Goal: Task Accomplishment & Management: Use online tool/utility

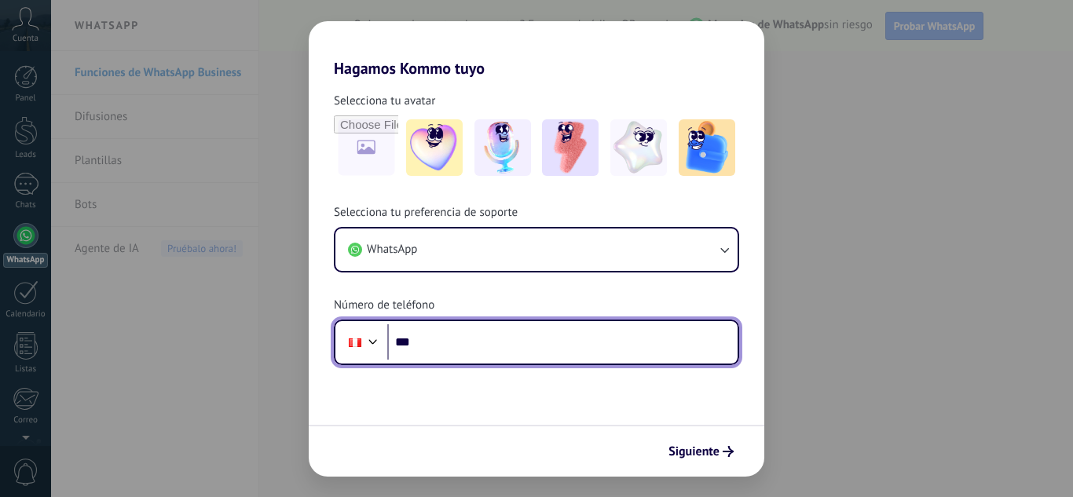
click at [429, 348] on input "***" at bounding box center [562, 342] width 350 height 36
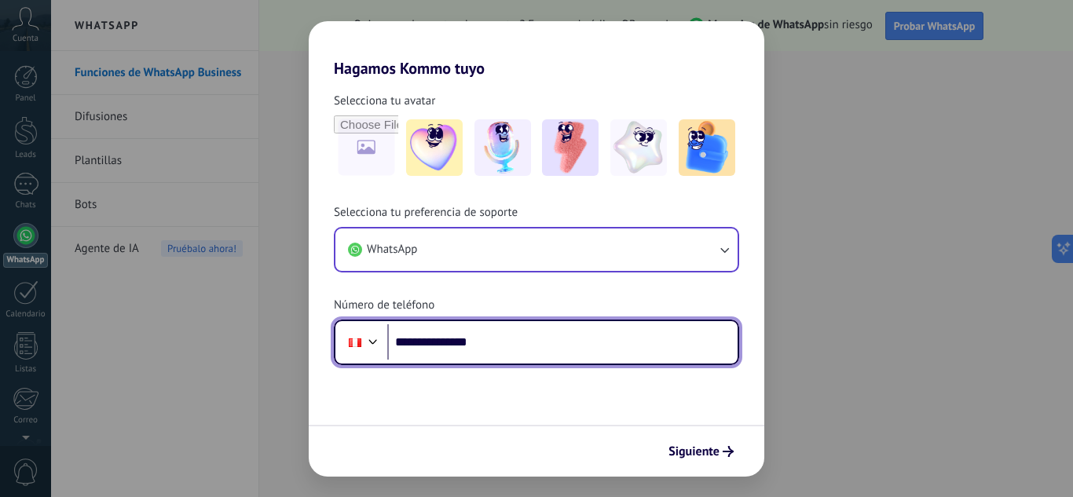
type input "**********"
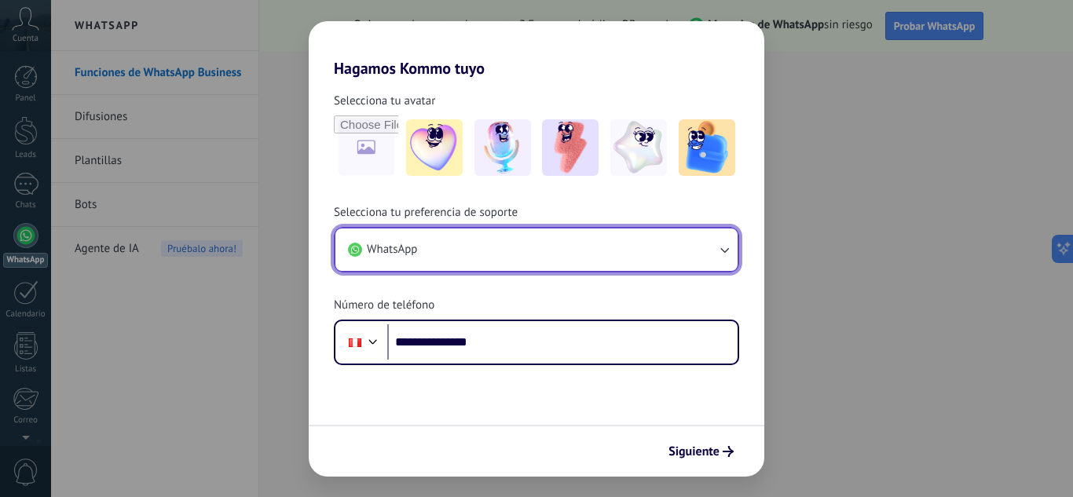
click at [678, 258] on button "WhatsApp" at bounding box center [536, 250] width 402 height 42
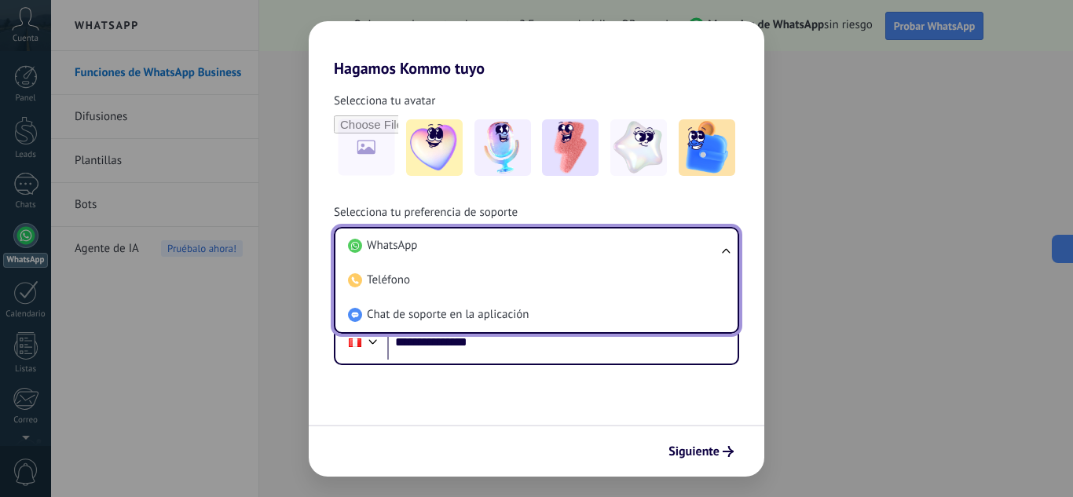
click at [591, 409] on form "**********" at bounding box center [537, 277] width 456 height 399
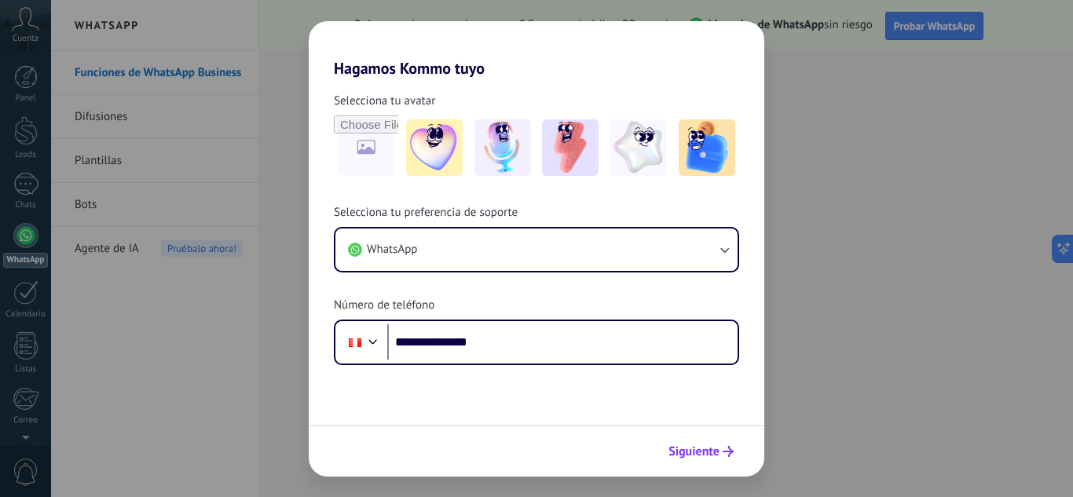
click at [705, 448] on span "Siguiente" at bounding box center [693, 451] width 51 height 11
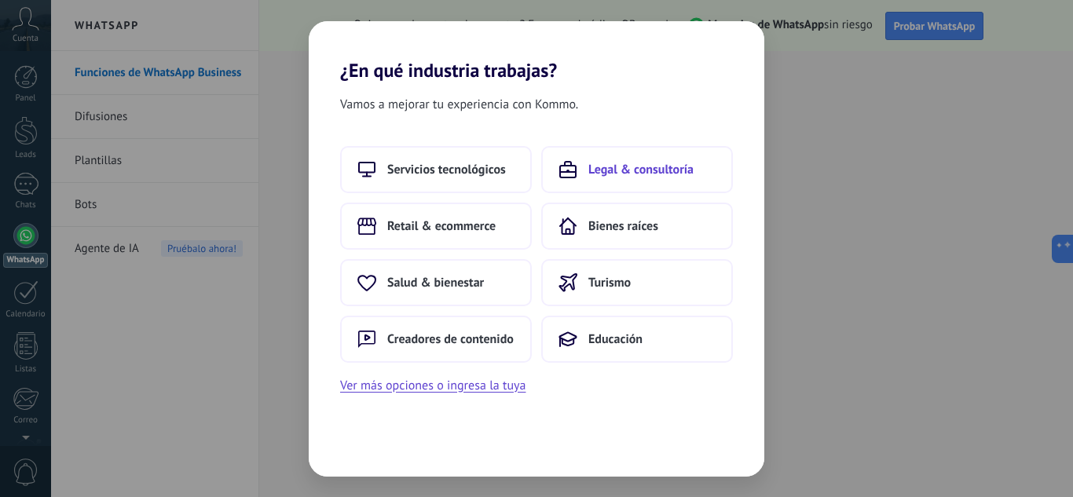
click at [616, 171] on span "Legal & consultoría" at bounding box center [640, 170] width 105 height 16
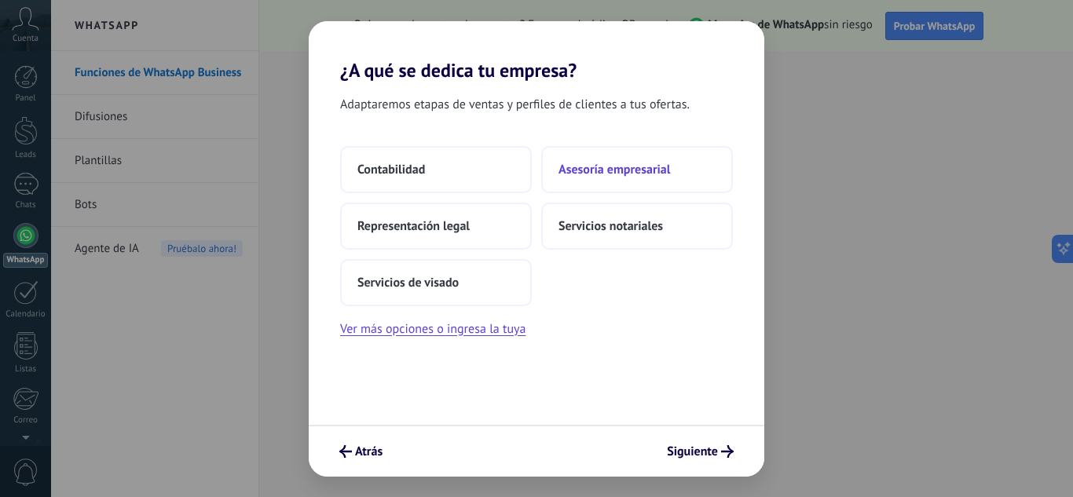
click at [620, 171] on span "Asesoría empresarial" at bounding box center [614, 170] width 112 height 16
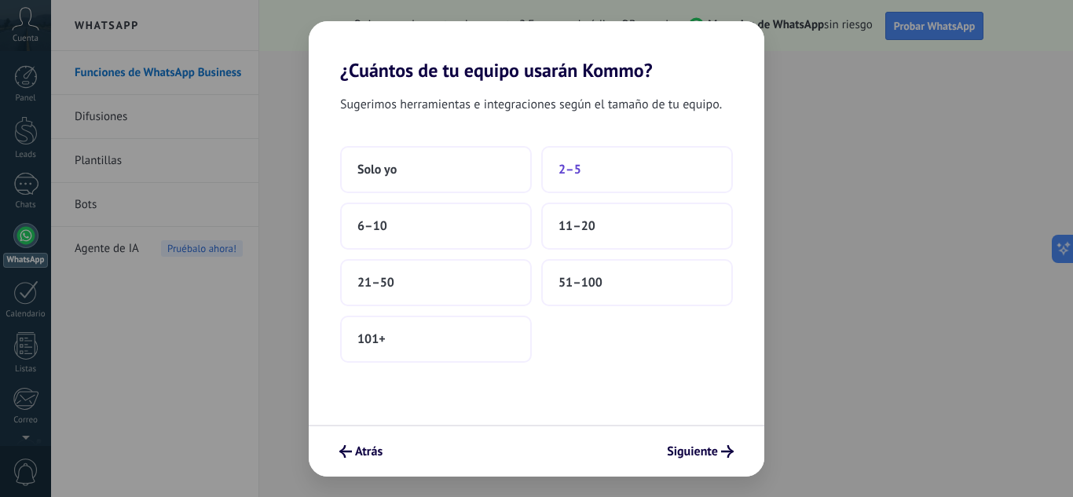
click at [615, 180] on button "2–5" at bounding box center [637, 169] width 192 height 47
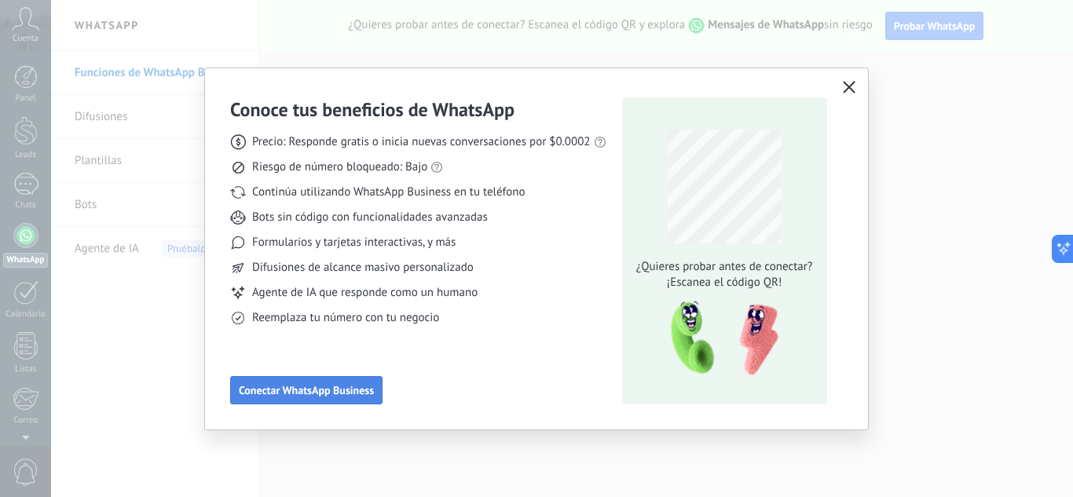
click at [354, 393] on span "Conectar WhatsApp Business" at bounding box center [306, 390] width 135 height 11
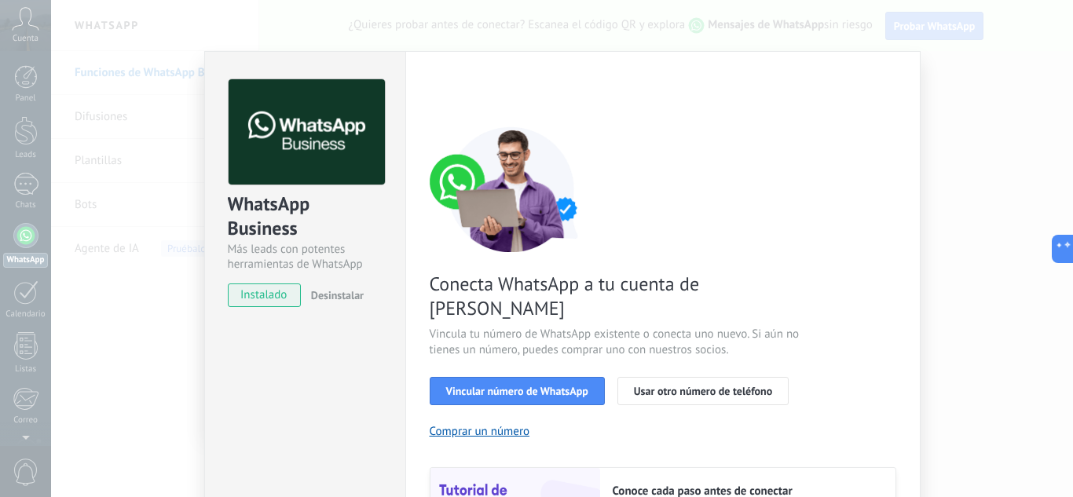
scroll to position [132, 0]
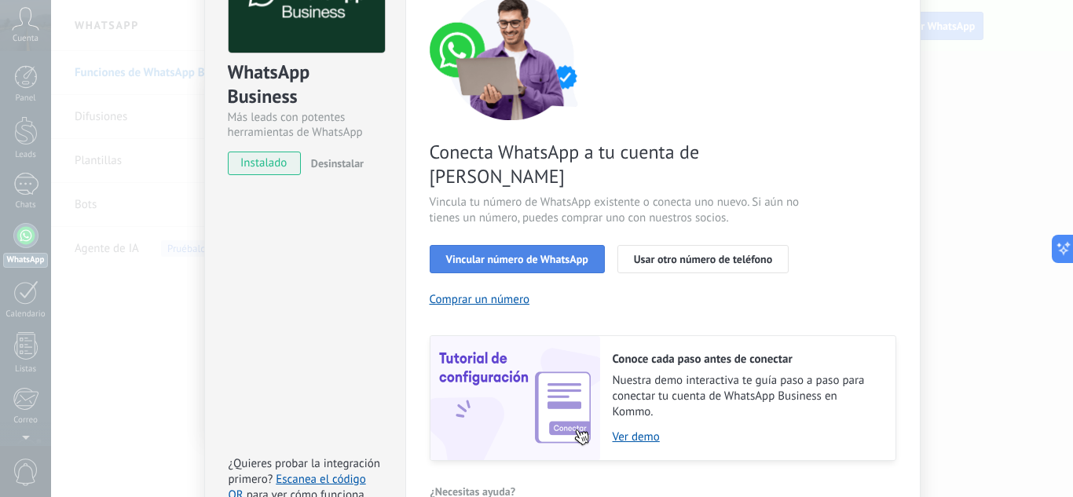
click at [541, 254] on span "Vincular número de WhatsApp" at bounding box center [517, 259] width 142 height 11
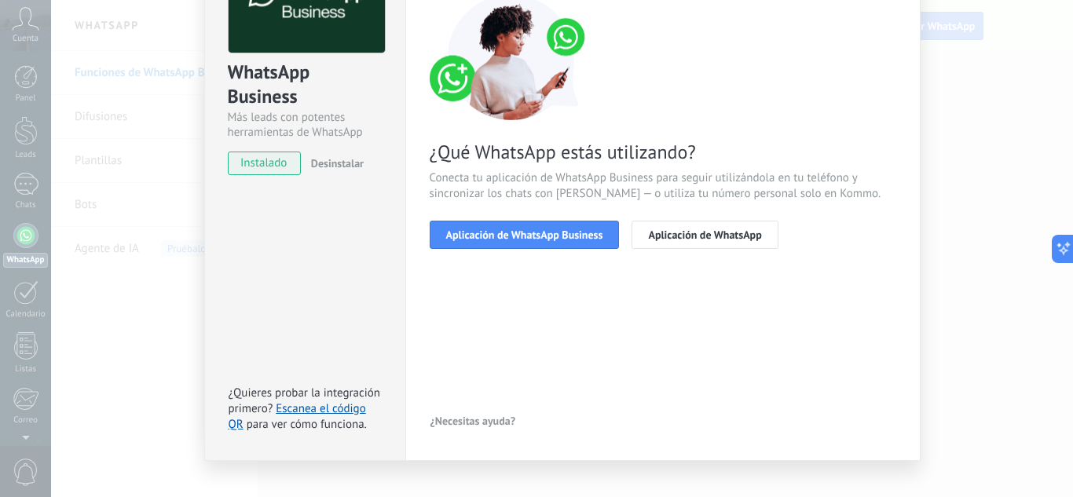
click at [541, 234] on span "Aplicación de WhatsApp Business" at bounding box center [524, 234] width 157 height 11
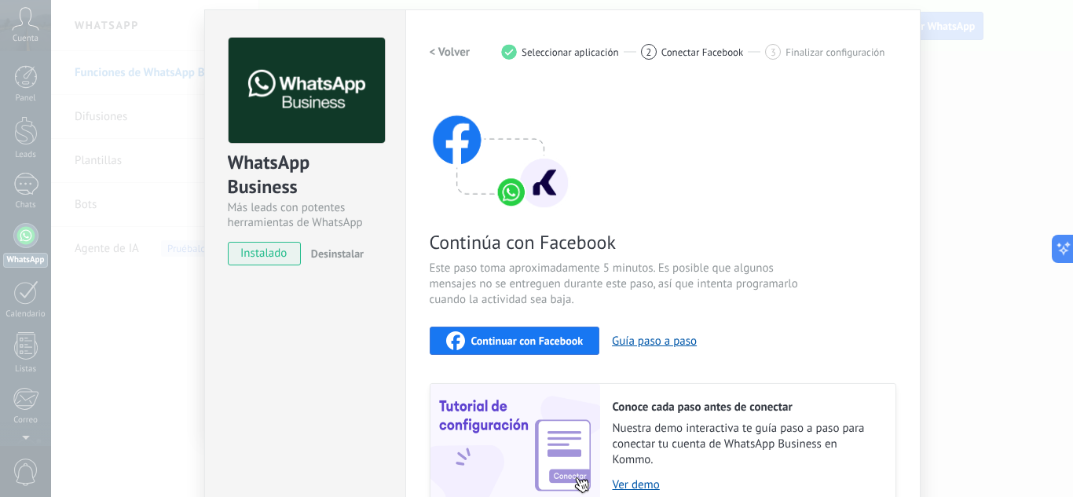
scroll to position [0, 0]
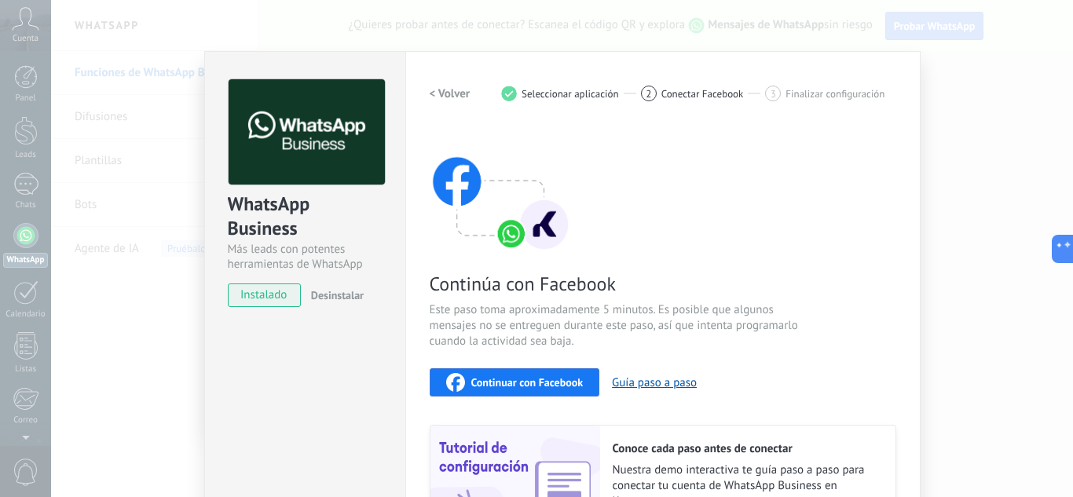
click at [440, 93] on h2 "< Volver" at bounding box center [450, 93] width 41 height 15
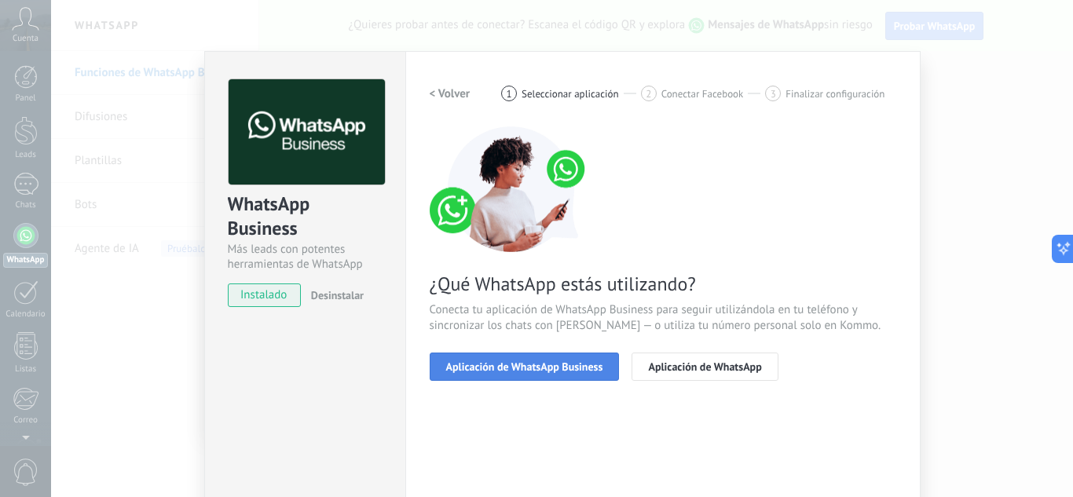
click at [498, 364] on span "Aplicación de WhatsApp Business" at bounding box center [524, 366] width 157 height 11
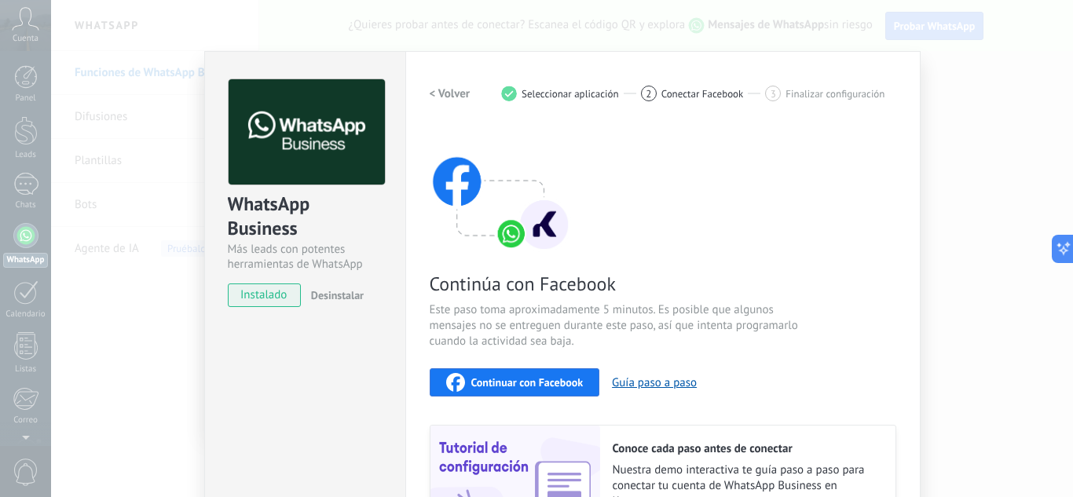
scroll to position [182, 0]
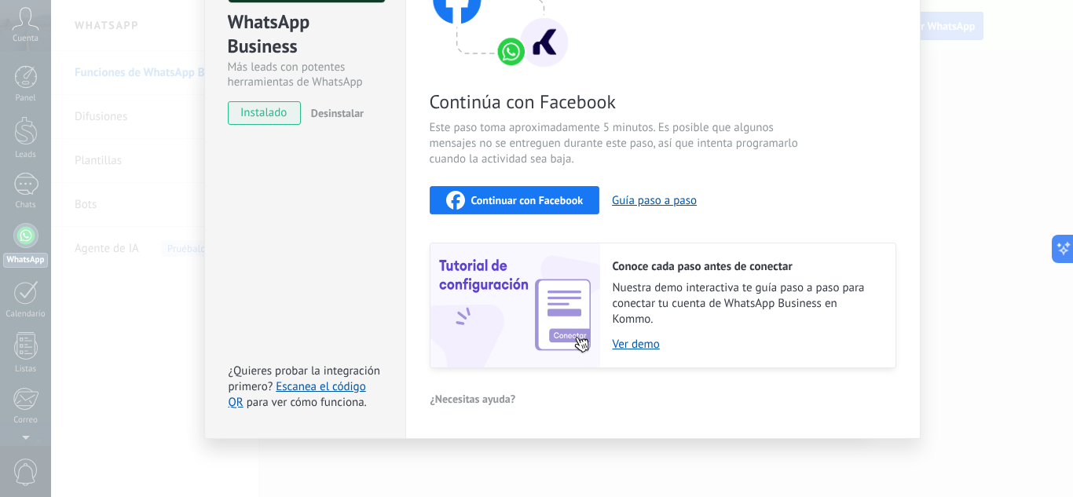
click at [524, 203] on span "Continuar con Facebook" at bounding box center [527, 200] width 112 height 11
click at [132, 209] on div "WhatsApp Business Más leads con potentes herramientas de WhatsApp instalado Des…" at bounding box center [562, 248] width 1022 height 497
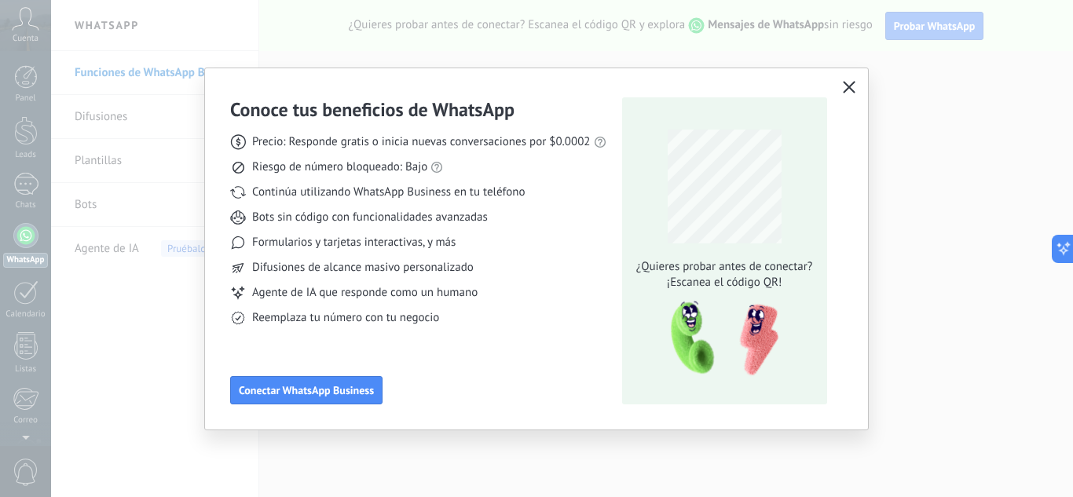
scroll to position [0, 0]
click at [849, 89] on icon "button" at bounding box center [849, 87] width 13 height 13
